Goal: Task Accomplishment & Management: Use online tool/utility

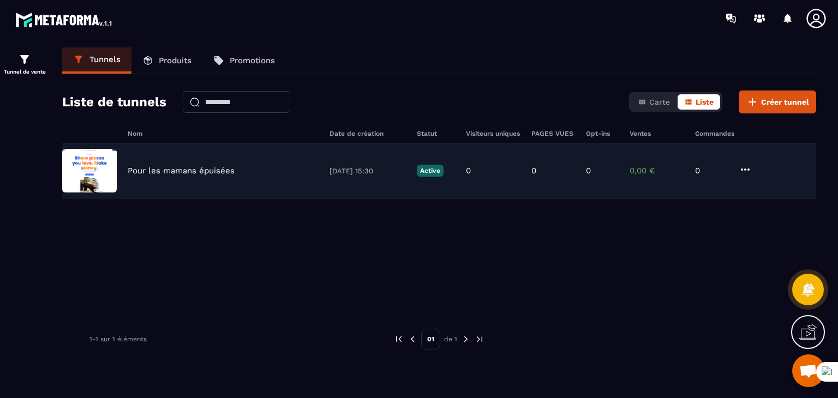
click at [97, 172] on img at bounding box center [89, 171] width 55 height 44
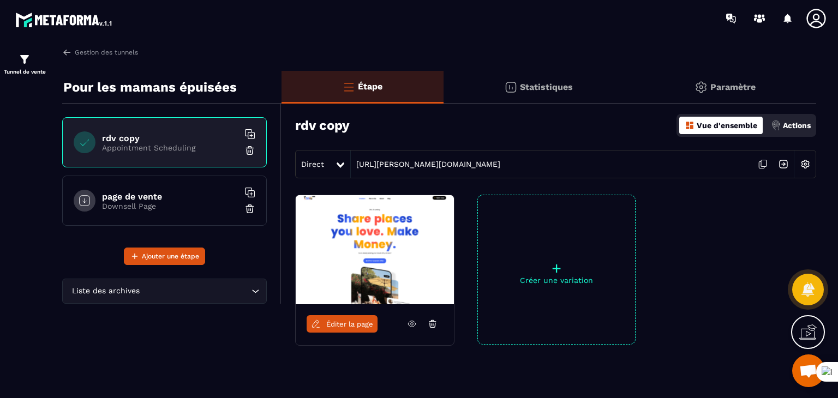
click at [141, 200] on h6 "page de vente" at bounding box center [170, 197] width 136 height 10
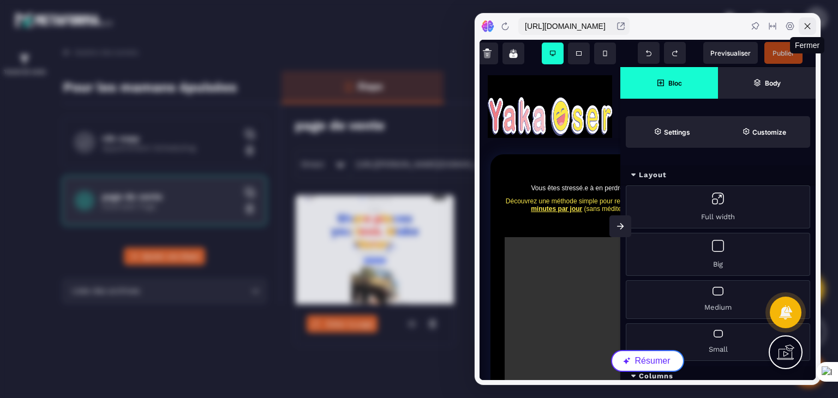
click at [810, 26] on icon at bounding box center [807, 26] width 9 height 9
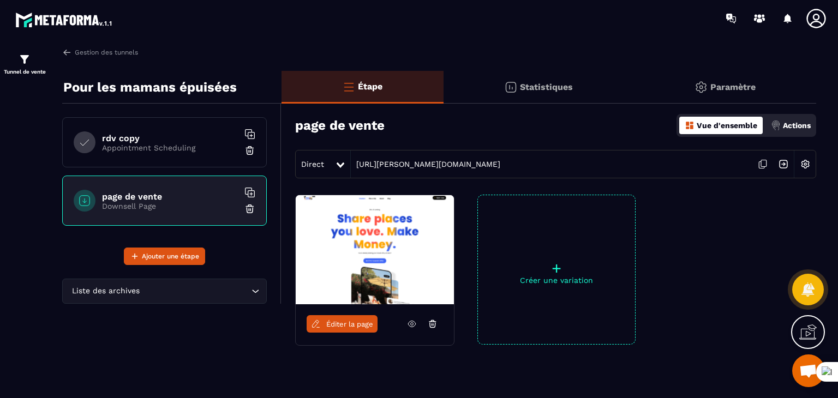
click at [329, 259] on img at bounding box center [375, 249] width 158 height 109
click at [375, 262] on img at bounding box center [375, 249] width 158 height 109
click at [132, 193] on h6 "page de vente" at bounding box center [170, 197] width 136 height 10
click at [132, 194] on h6 "page de vente" at bounding box center [170, 197] width 136 height 10
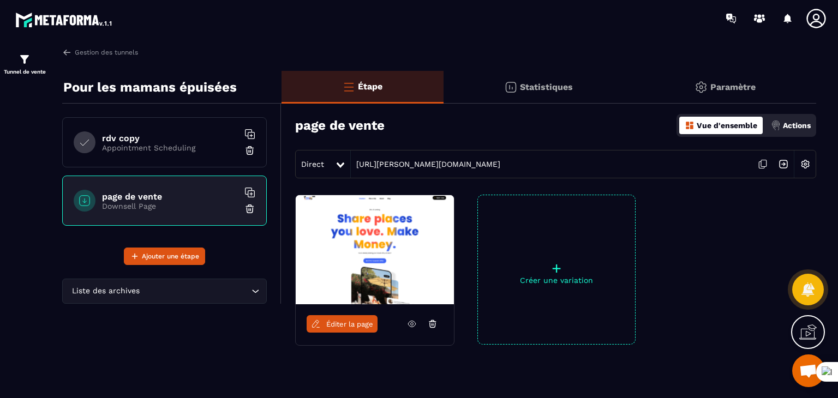
click at [132, 195] on h6 "page de vente" at bounding box center [170, 197] width 136 height 10
click at [343, 325] on span "Éditer la page" at bounding box center [349, 324] width 47 height 8
